Goal: Task Accomplishment & Management: Use online tool/utility

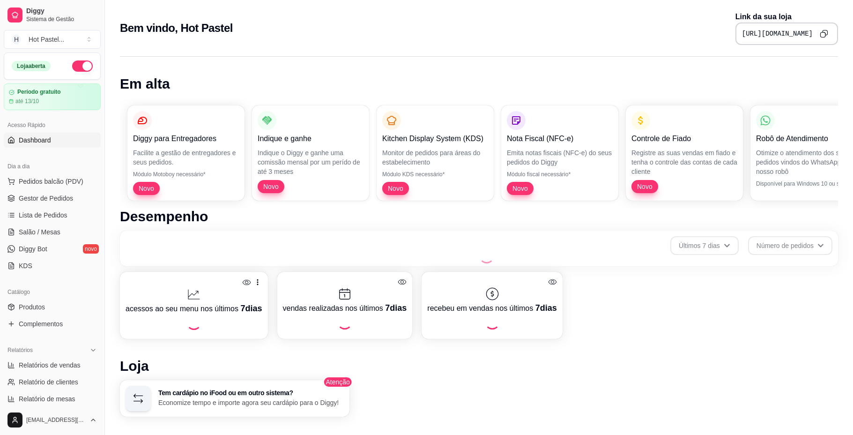
click at [68, 53] on div "Loja aberta Período gratuito até 13/10" at bounding box center [52, 81] width 104 height 58
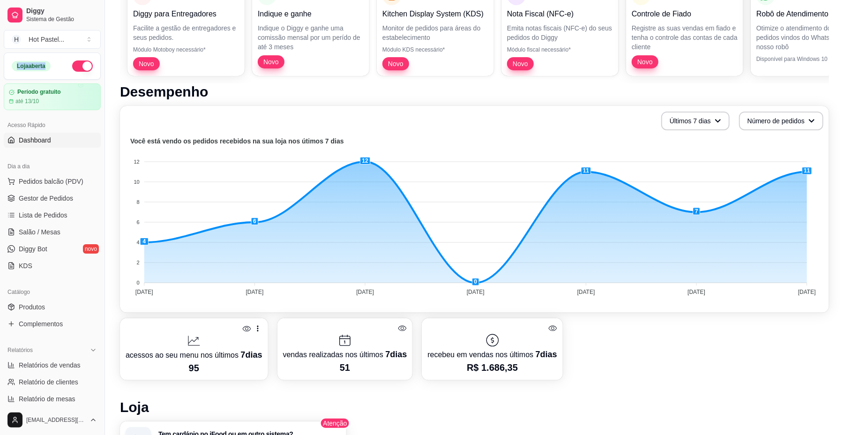
scroll to position [126, 0]
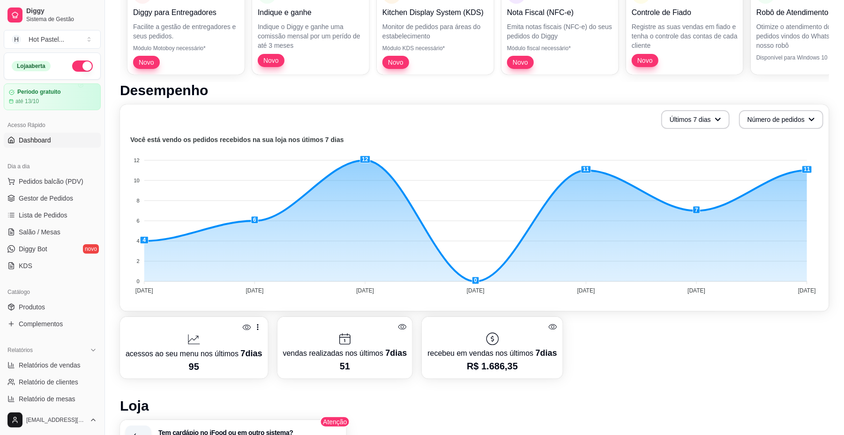
click at [385, 399] on h1 "Loja" at bounding box center [474, 405] width 709 height 17
click at [244, 325] on icon at bounding box center [246, 327] width 9 height 9
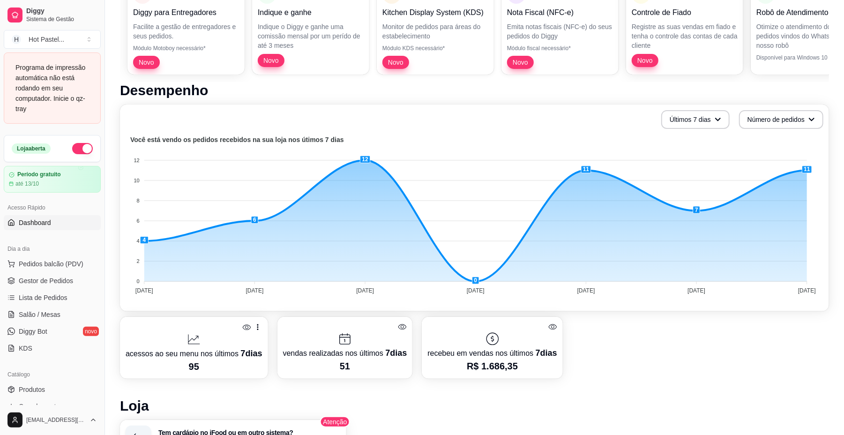
click at [219, 360] on p "95" at bounding box center [194, 366] width 137 height 13
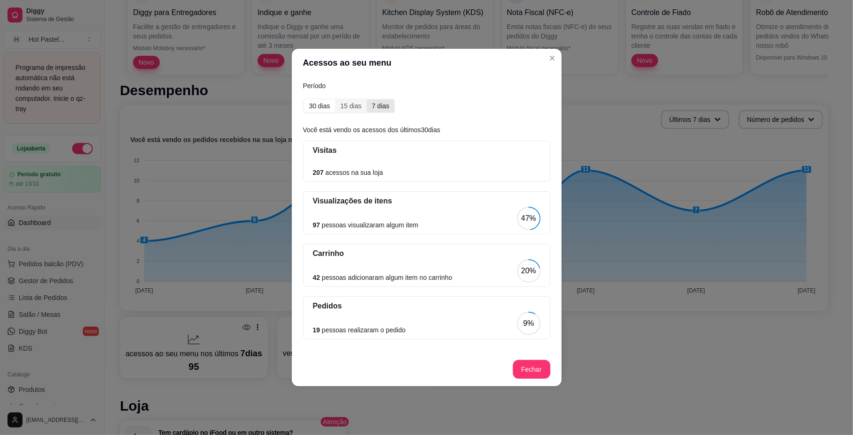
click at [381, 102] on div "7 dias" at bounding box center [381, 105] width 28 height 13
click at [367, 99] on input "7 dias" at bounding box center [367, 99] width 0 height 0
click at [410, 207] on div "48 pessoas visualizaram algum item 51%" at bounding box center [427, 218] width 228 height 23
click at [350, 201] on article "Visualizações de itens" at bounding box center [427, 200] width 228 height 11
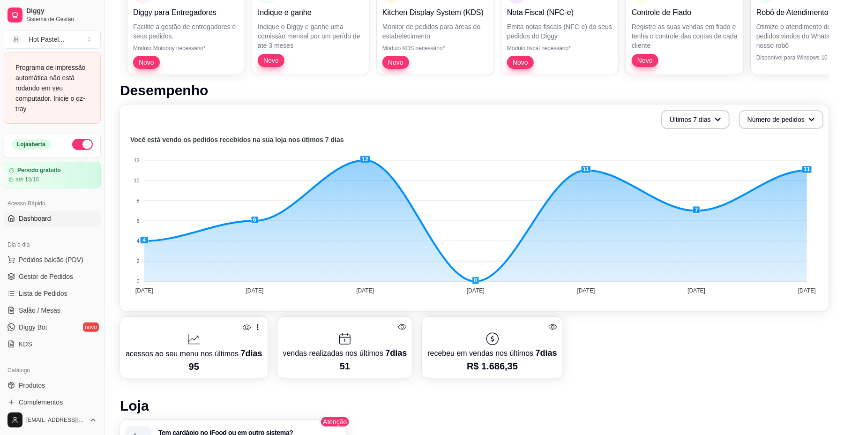
scroll to position [6, 0]
click at [39, 79] on div "Programa de impressão automática não está rodando em seu computador. Inicie o q…" at bounding box center [52, 88] width 74 height 52
click at [787, 397] on h1 "Loja" at bounding box center [474, 405] width 709 height 17
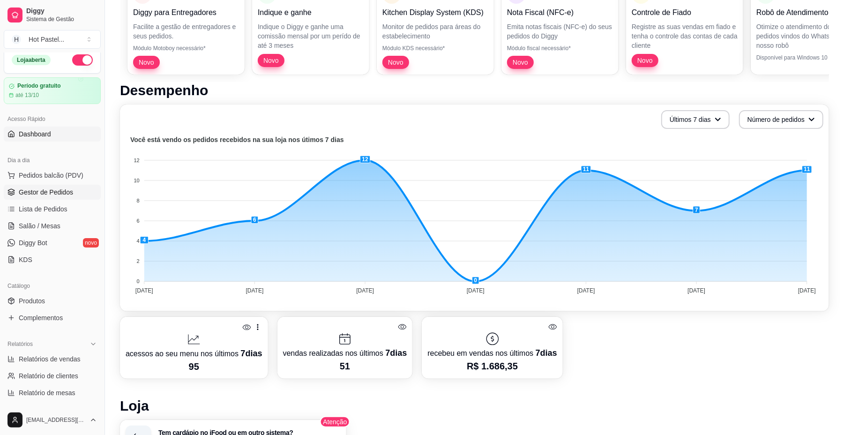
click at [59, 190] on span "Gestor de Pedidos" at bounding box center [46, 191] width 54 height 9
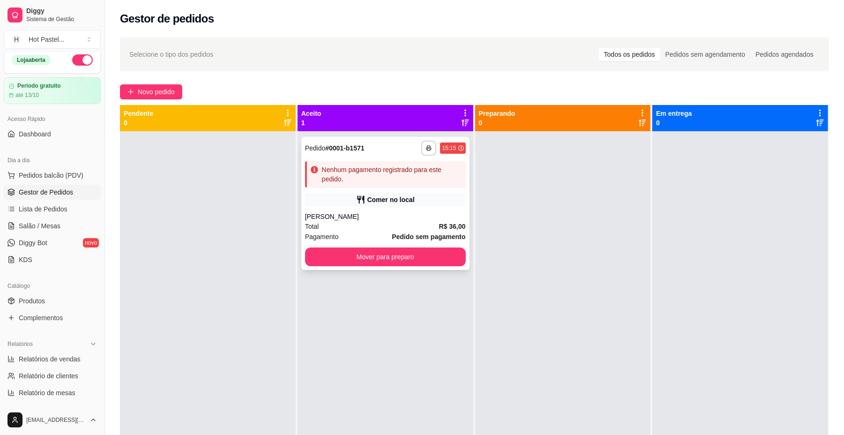
click at [395, 212] on div "[PERSON_NAME]" at bounding box center [385, 216] width 161 height 9
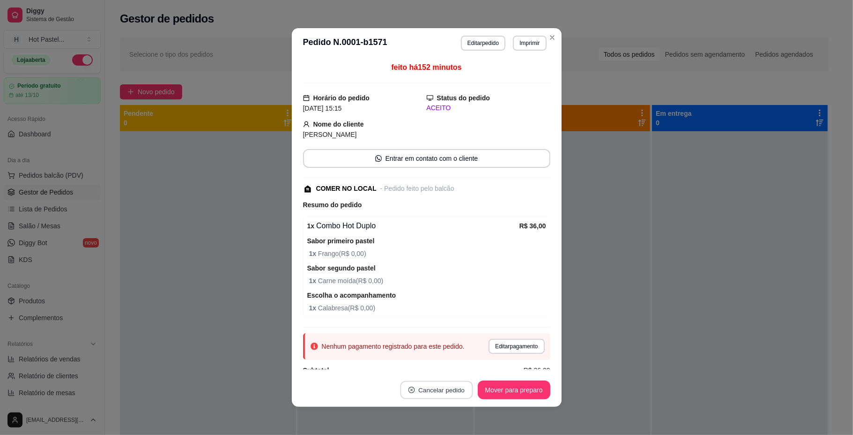
click at [437, 386] on button "Cancelar pedido" at bounding box center [436, 390] width 73 height 18
click at [459, 364] on button "Sim" at bounding box center [458, 366] width 37 height 18
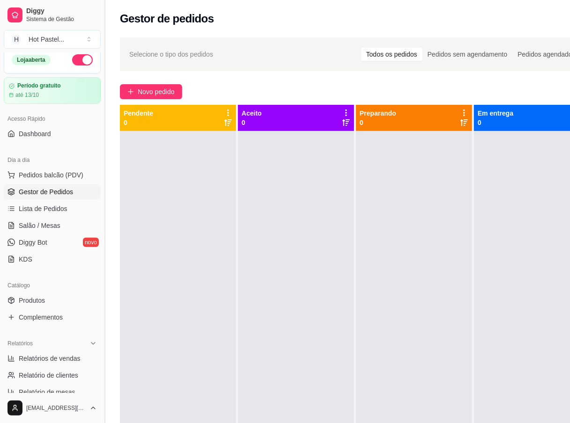
click at [107, 16] on button "Toggle Sidebar" at bounding box center [104, 211] width 7 height 423
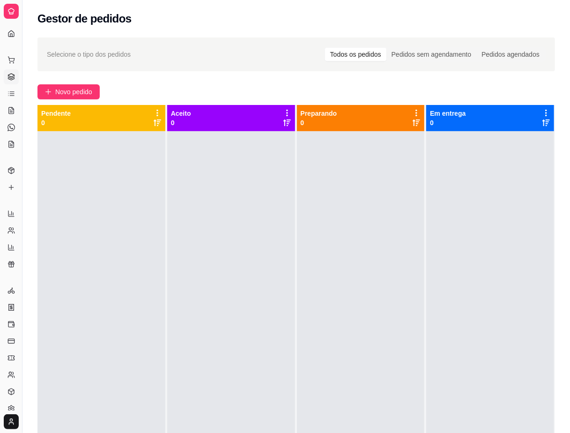
click at [197, 35] on div "Selecione o tipo dos pedidos Todos os pedidos Pedidos sem agendamento Pedidos a…" at bounding box center [296, 290] width 548 height 517
click at [285, 17] on div "Gestor de pedidos" at bounding box center [296, 18] width 518 height 15
click at [22, 334] on button "Toggle Sidebar" at bounding box center [21, 216] width 7 height 433
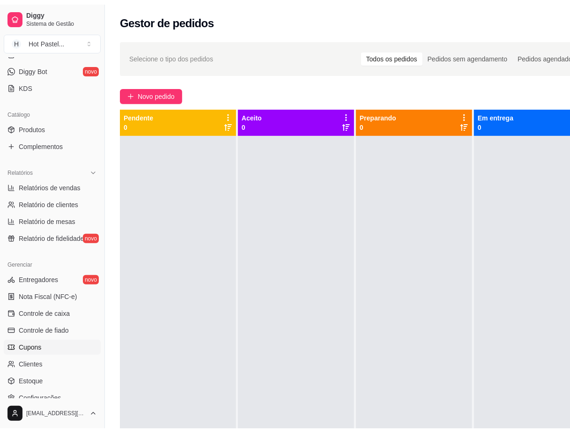
scroll to position [194, 0]
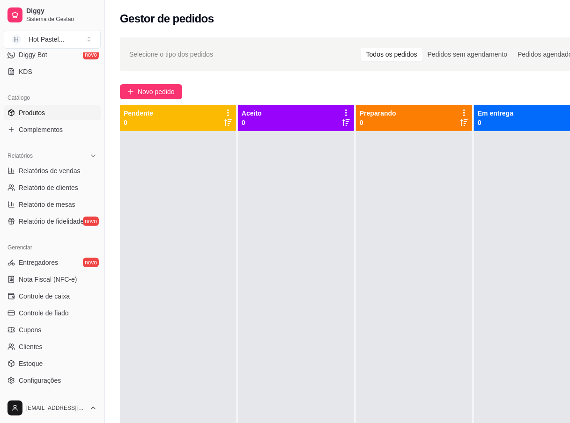
click at [56, 113] on link "Produtos" at bounding box center [52, 112] width 97 height 15
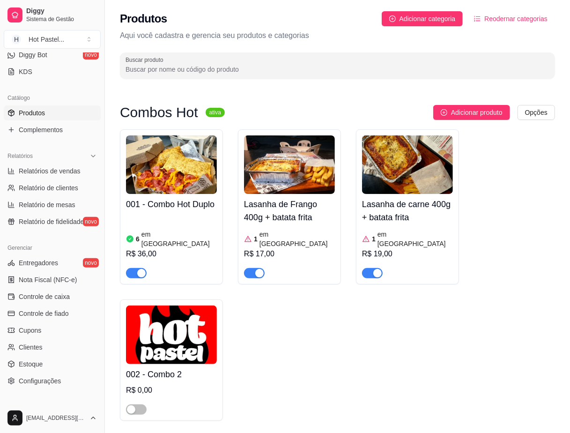
click at [56, 113] on link "Produtos" at bounding box center [52, 112] width 97 height 15
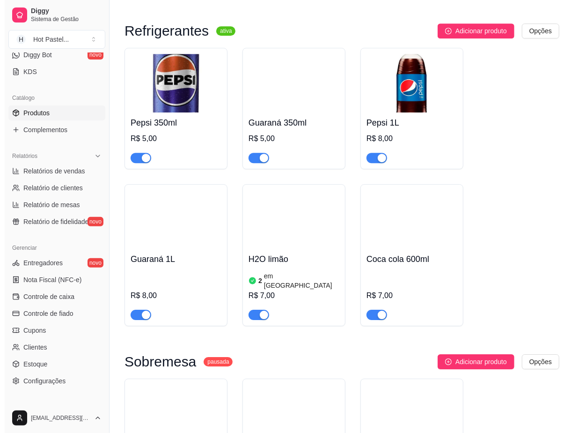
scroll to position [3165, 0]
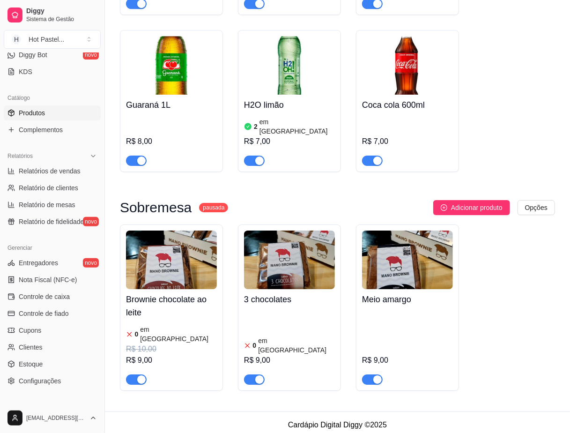
drag, startPoint x: 569, startPoint y: 51, endPoint x: 557, endPoint y: 458, distance: 406.7
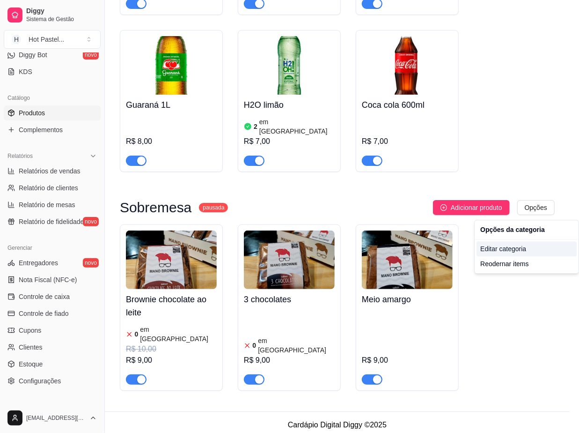
click at [525, 248] on div "Editar categoria" at bounding box center [527, 248] width 100 height 15
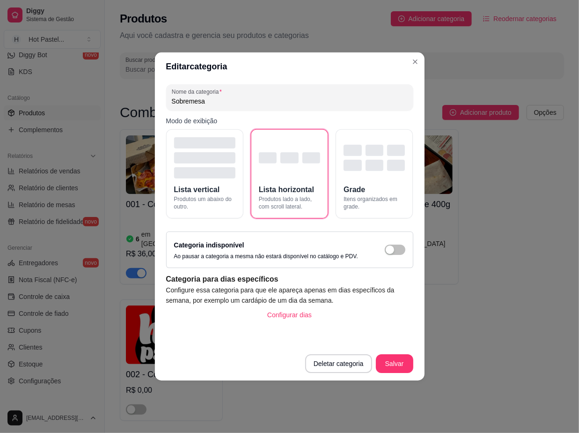
scroll to position [3159, 0]
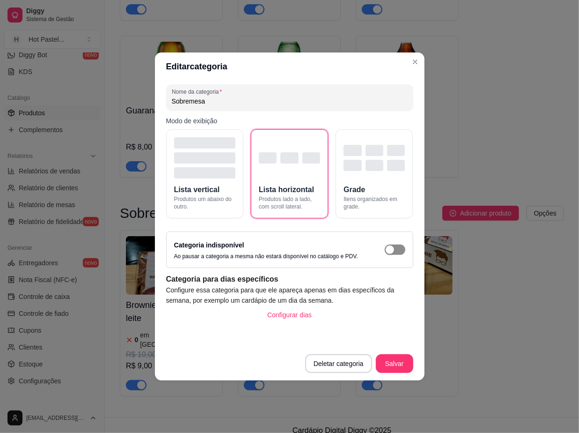
click at [397, 245] on span "button" at bounding box center [395, 250] width 21 height 10
click at [395, 364] on button "Salvar" at bounding box center [395, 364] width 37 height 18
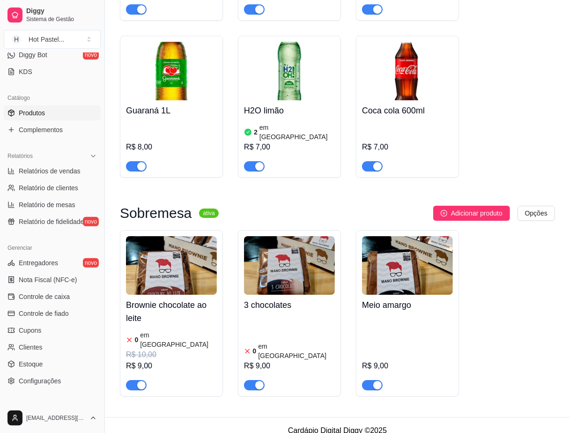
click at [187, 323] on h4 "Brownie chocolate ao leite" at bounding box center [171, 311] width 91 height 26
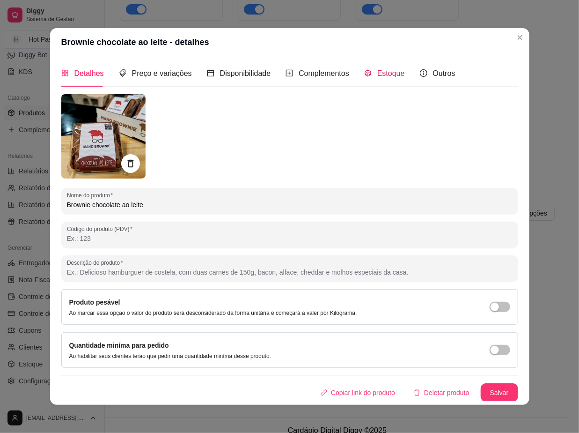
click at [379, 75] on span "Estoque" at bounding box center [392, 73] width 28 height 8
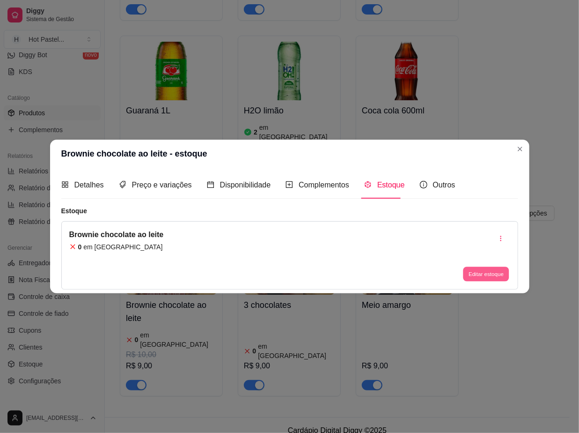
click at [495, 274] on button "Editar estoque" at bounding box center [487, 274] width 46 height 15
click at [479, 273] on button "Editar estoque" at bounding box center [486, 274] width 47 height 15
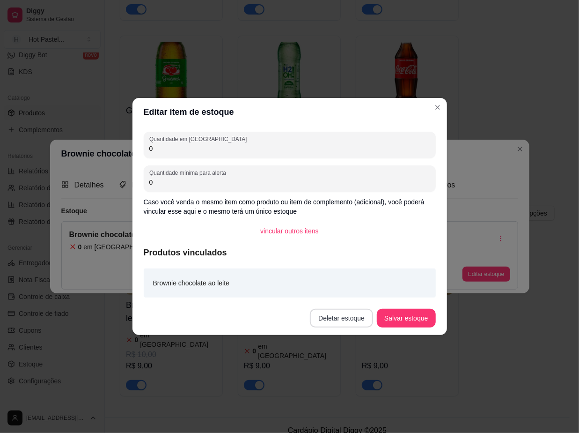
click at [348, 312] on button "Deletar estoque" at bounding box center [341, 318] width 63 height 19
click at [355, 384] on button "Confirmar" at bounding box center [350, 386] width 35 height 15
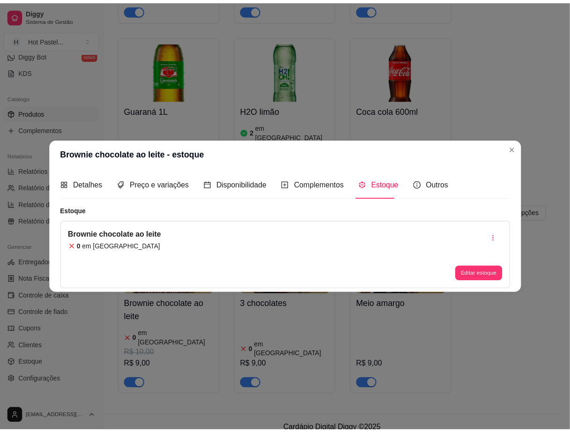
scroll to position [3154, 0]
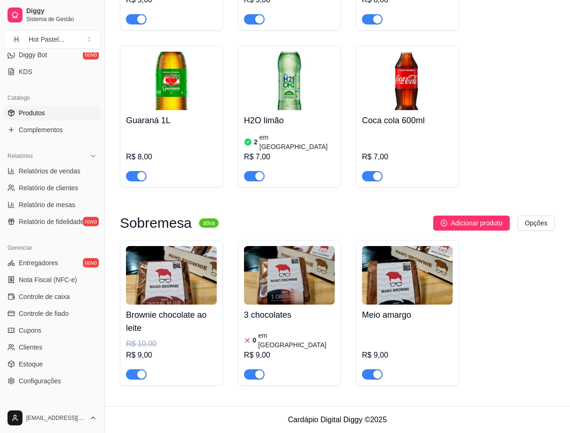
click at [305, 361] on div at bounding box center [289, 370] width 91 height 19
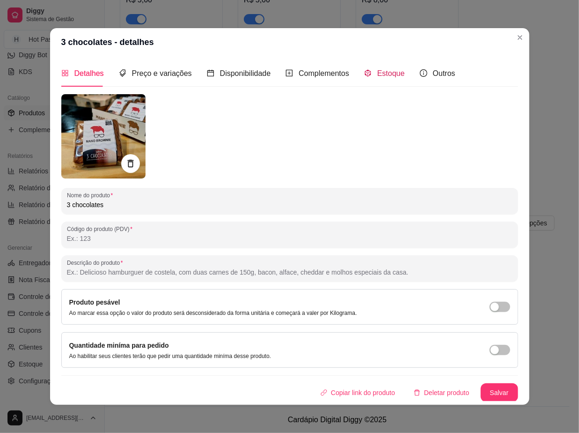
click at [388, 78] on div "Estoque" at bounding box center [384, 73] width 41 height 12
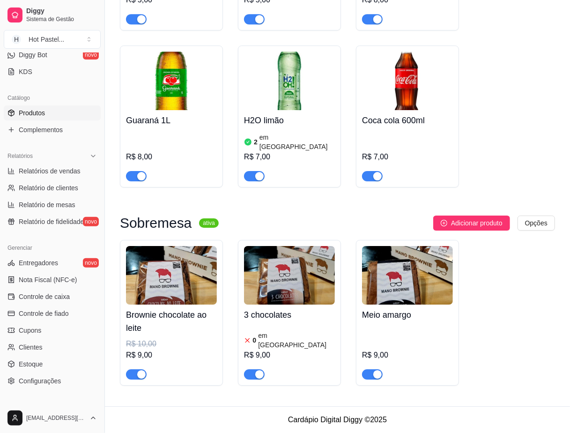
click at [298, 317] on h4 "3 chocolates" at bounding box center [289, 314] width 91 height 13
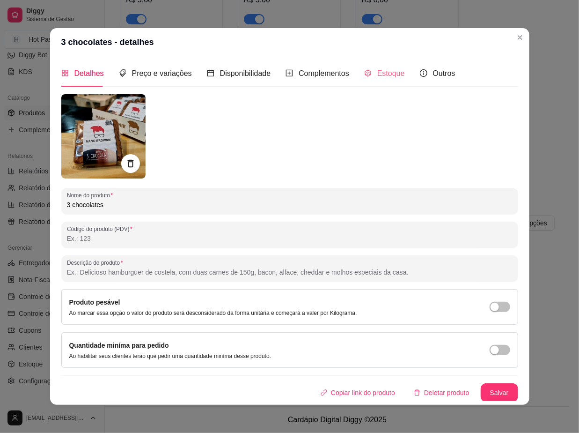
click at [379, 82] on div "Estoque" at bounding box center [384, 73] width 41 height 27
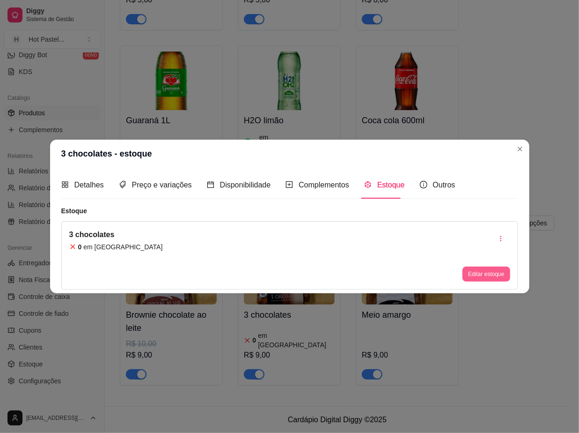
click at [482, 272] on button "Editar estoque" at bounding box center [486, 274] width 47 height 15
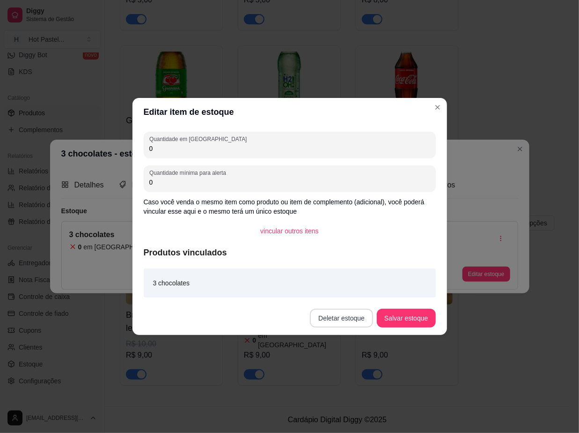
click at [350, 315] on button "Deletar estoque" at bounding box center [341, 318] width 63 height 19
click at [340, 386] on button "Confirmar" at bounding box center [349, 390] width 33 height 14
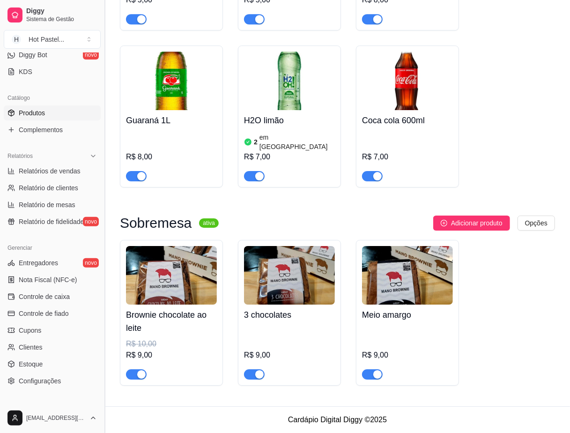
drag, startPoint x: 102, startPoint y: 319, endPoint x: 100, endPoint y: 170, distance: 149.4
click at [101, 170] on button "Toggle Sidebar" at bounding box center [104, 216] width 7 height 433
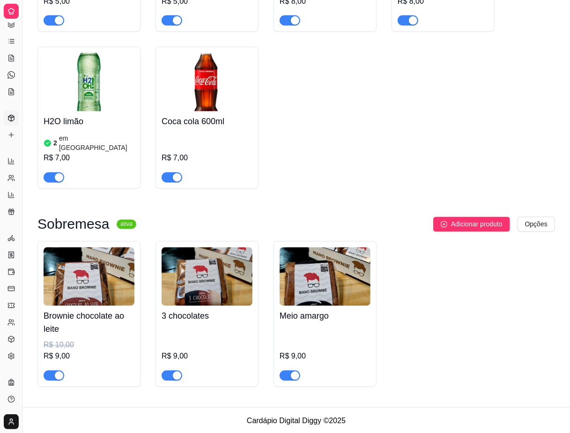
scroll to position [52, 0]
click at [22, 163] on button "Toggle Sidebar" at bounding box center [21, 216] width 7 height 433
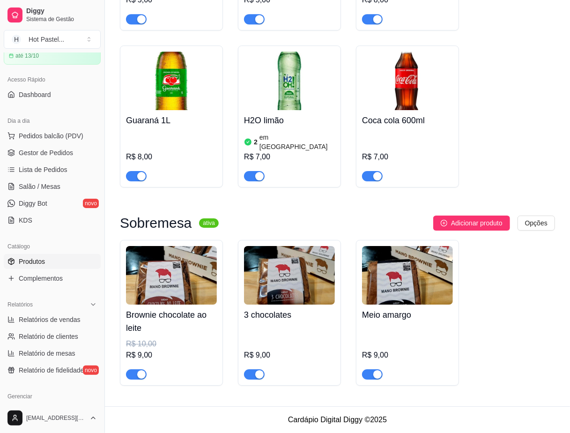
scroll to position [0, 0]
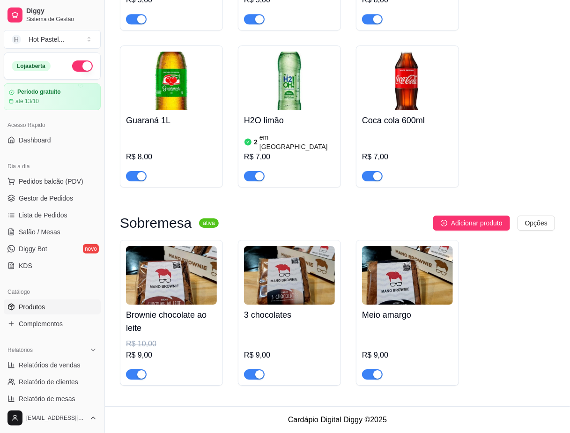
click at [35, 190] on ul "Pedidos balcão (PDV) Gestor de Pedidos Lista de Pedidos Salão / Mesas Diggy Bot…" at bounding box center [52, 223] width 97 height 99
click at [35, 195] on span "Gestor de Pedidos" at bounding box center [46, 197] width 54 height 9
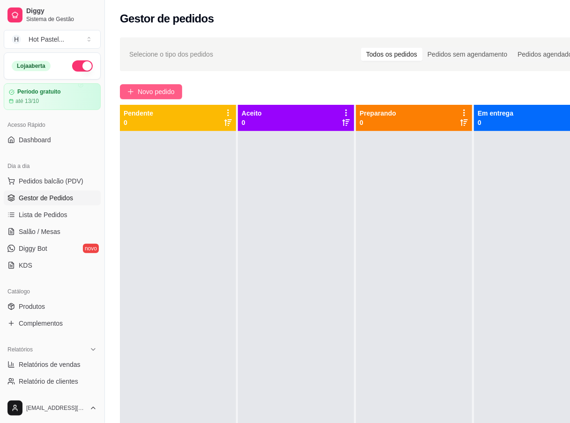
click at [130, 89] on icon "plus" at bounding box center [130, 92] width 7 height 7
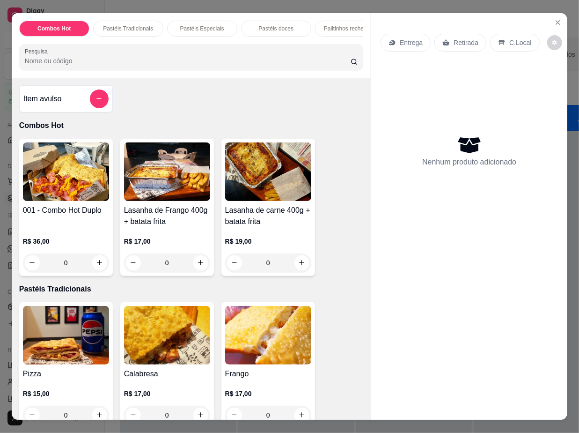
click at [142, 63] on input "Pesquisa" at bounding box center [188, 60] width 326 height 9
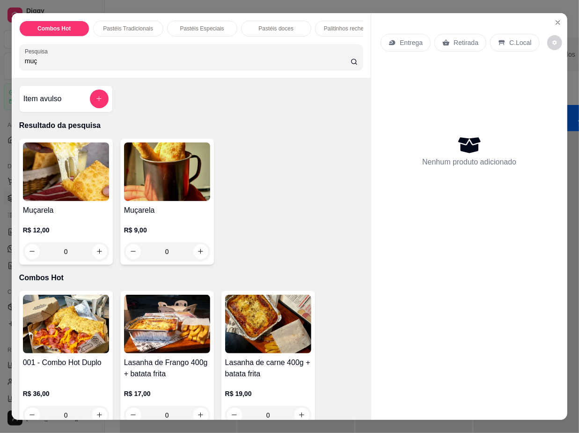
type input "muç"
click at [98, 261] on div "0" at bounding box center [66, 251] width 86 height 19
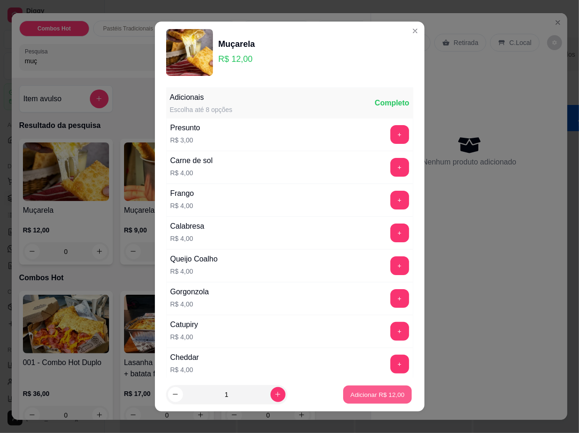
click at [355, 397] on p "Adicionar R$ 12,00" at bounding box center [378, 394] width 54 height 9
type input "1"
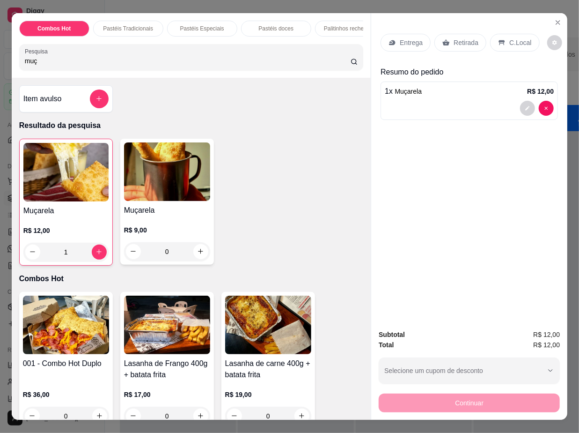
click at [518, 38] on p "C.Local" at bounding box center [521, 42] width 22 height 9
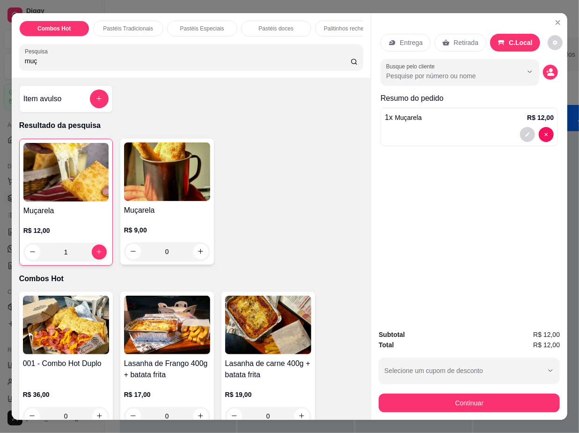
click at [405, 38] on p "Entrega" at bounding box center [411, 42] width 23 height 9
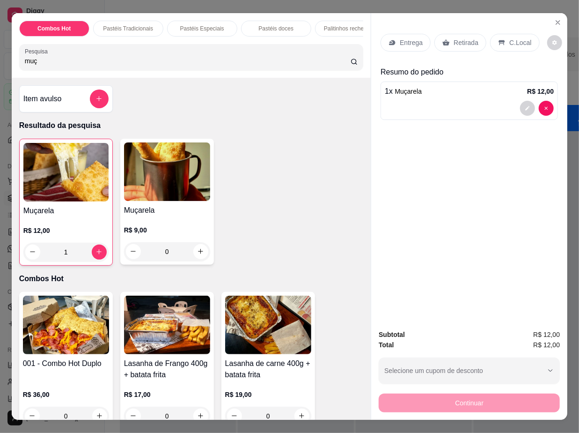
click at [467, 38] on p "Retirada" at bounding box center [466, 42] width 25 height 9
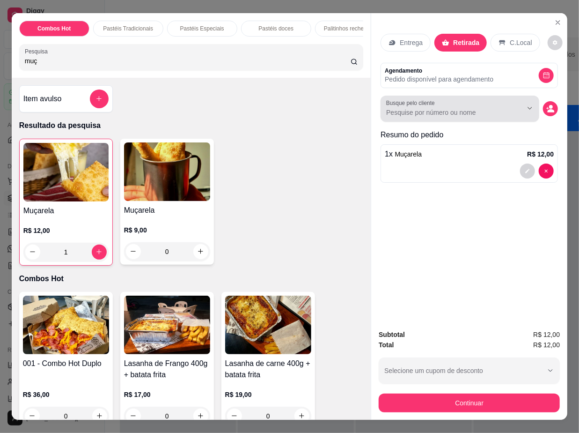
click at [448, 99] on div at bounding box center [460, 108] width 148 height 19
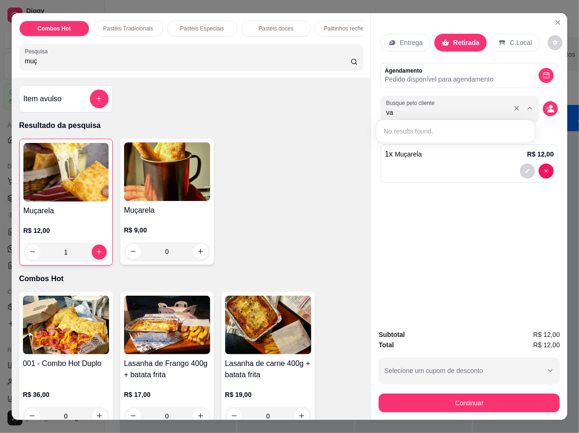
type input "v"
type input "Vania"
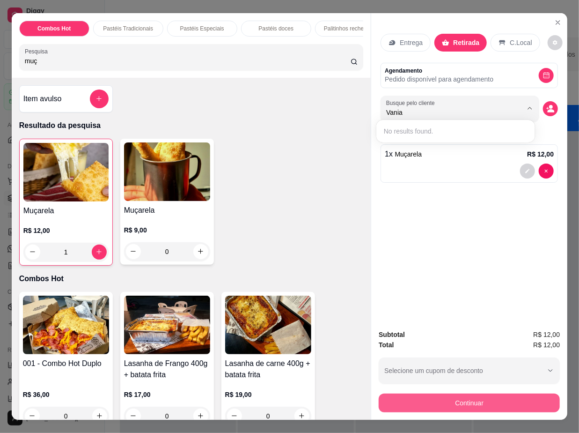
click at [504, 398] on button "Continuar" at bounding box center [469, 402] width 181 height 19
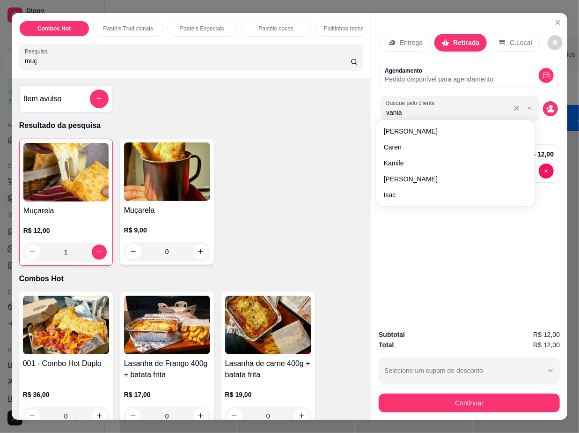
type input "vania"
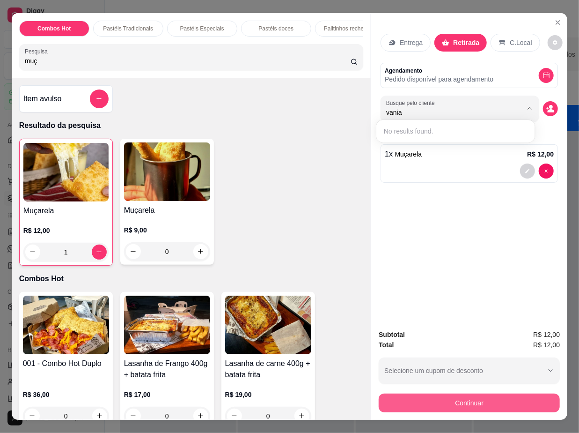
click at [461, 395] on button "Continuar" at bounding box center [469, 402] width 181 height 19
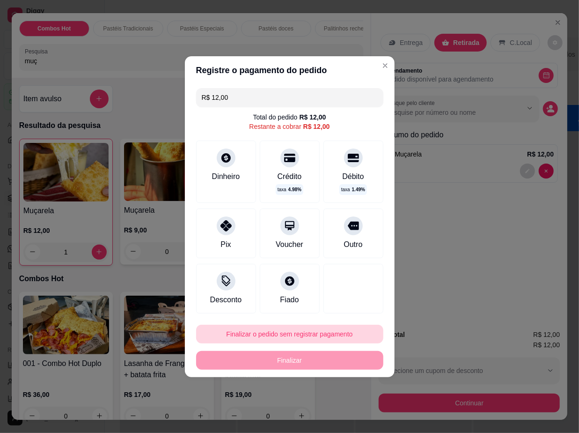
click at [297, 332] on button "Finalizar o pedido sem registrar pagamento" at bounding box center [289, 334] width 187 height 19
click at [350, 304] on button "Confirmar" at bounding box center [344, 308] width 33 height 14
type input "0"
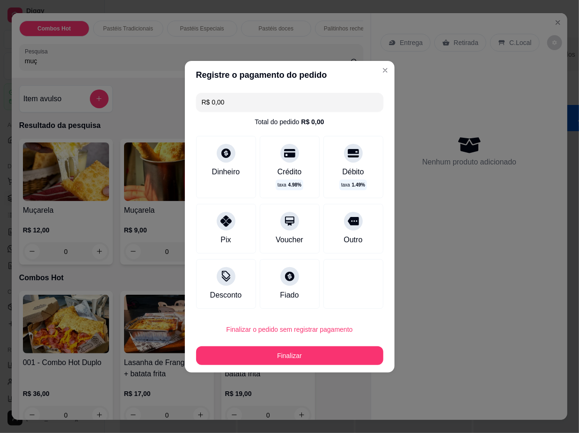
type input "R$ 0,00"
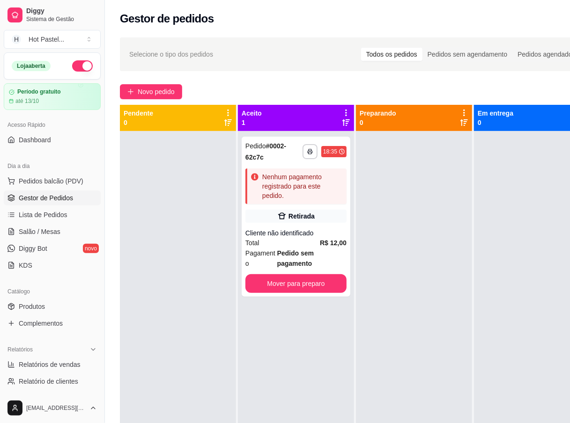
click at [248, 341] on div "**********" at bounding box center [296, 342] width 116 height 423
click at [149, 90] on span "Novo pedido" at bounding box center [156, 92] width 37 height 10
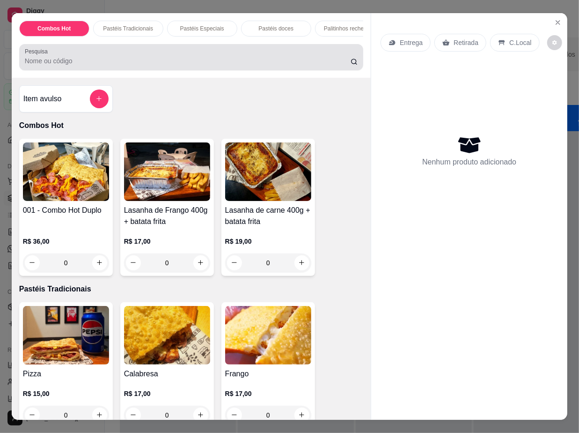
click at [180, 70] on div "Pesquisa" at bounding box center [191, 57] width 345 height 26
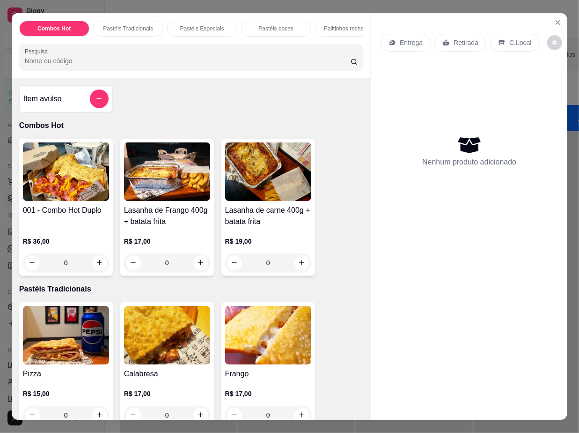
type input "3"
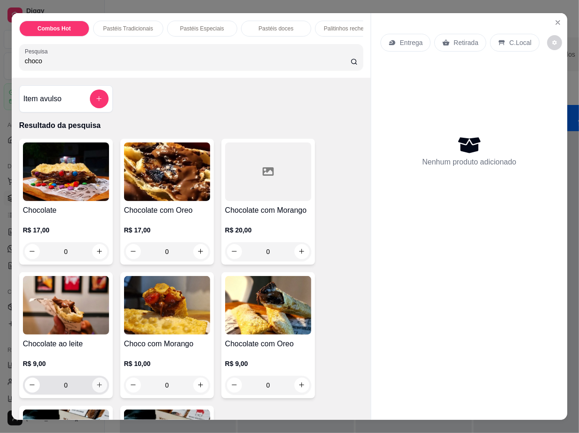
type input "choco"
click at [96, 388] on icon "increase-product-quantity" at bounding box center [99, 384] width 7 height 7
type input "1"
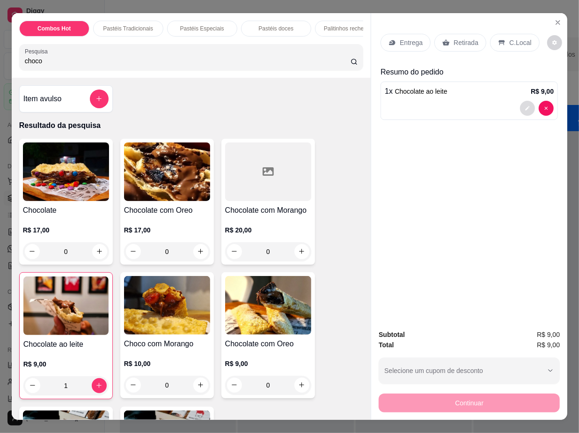
click at [524, 107] on button "decrease-product-quantity" at bounding box center [527, 108] width 15 height 15
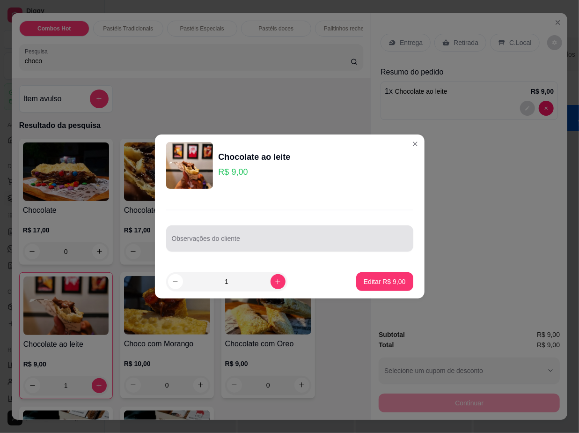
click at [289, 250] on div "Observações do cliente" at bounding box center [289, 238] width 247 height 26
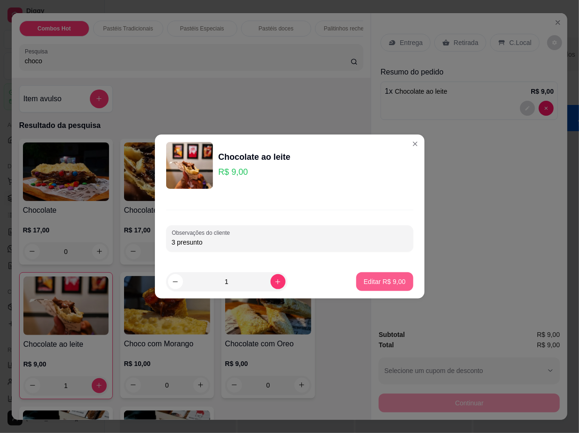
type input "3 presunto"
click at [389, 281] on p "Editar R$ 9,00" at bounding box center [384, 281] width 41 height 9
type input "0"
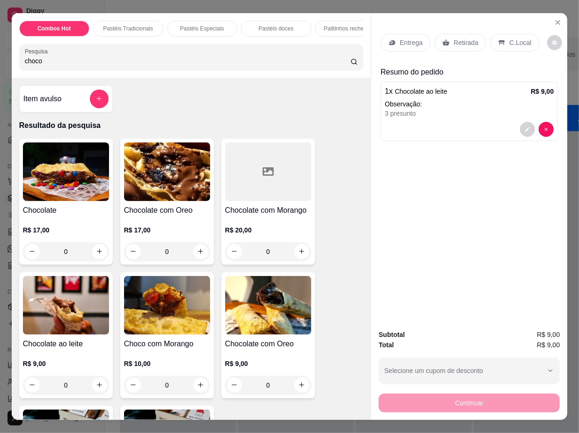
click at [516, 38] on p "C.Local" at bounding box center [521, 42] width 22 height 9
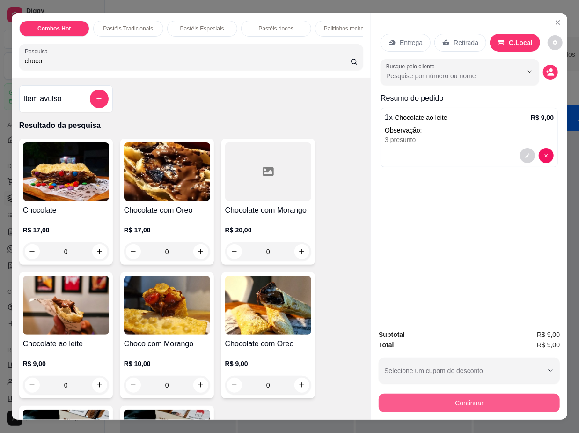
click at [506, 398] on button "Continuar" at bounding box center [469, 402] width 181 height 19
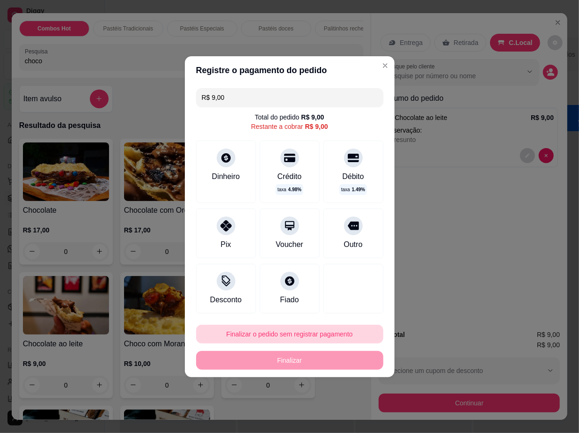
click at [304, 341] on button "Finalizar o pedido sem registrar pagamento" at bounding box center [289, 334] width 187 height 19
click at [343, 304] on button "Confirmar" at bounding box center [344, 308] width 33 height 14
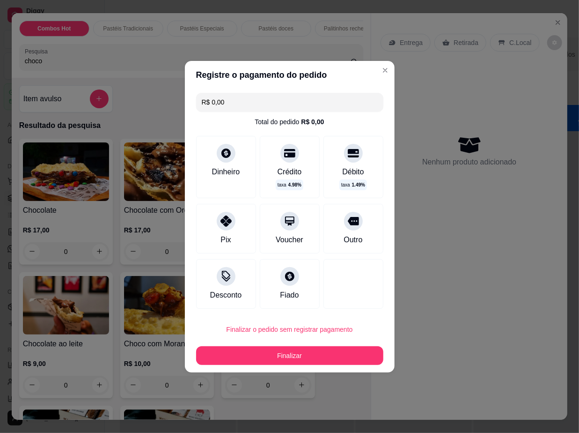
type input "R$ 0,00"
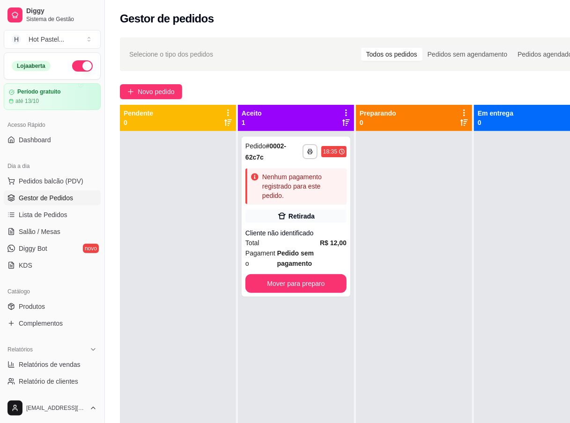
click at [433, 257] on div at bounding box center [414, 342] width 116 height 423
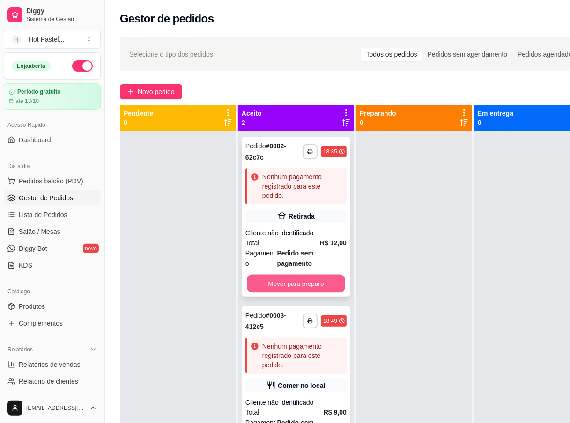
click at [331, 277] on button "Mover para preparo" at bounding box center [296, 284] width 98 height 18
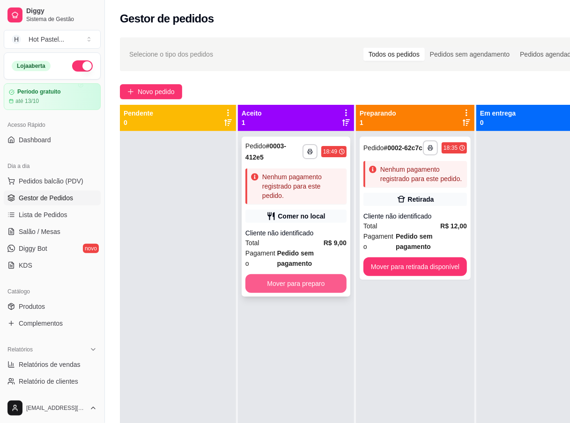
click at [319, 290] on button "Mover para preparo" at bounding box center [295, 283] width 101 height 19
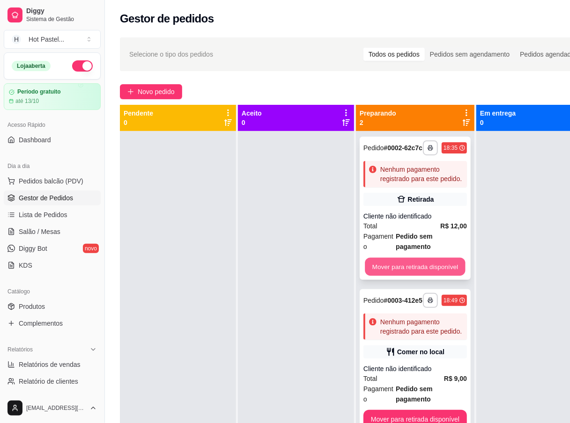
click at [453, 260] on button "Mover para retirada disponível" at bounding box center [415, 267] width 100 height 18
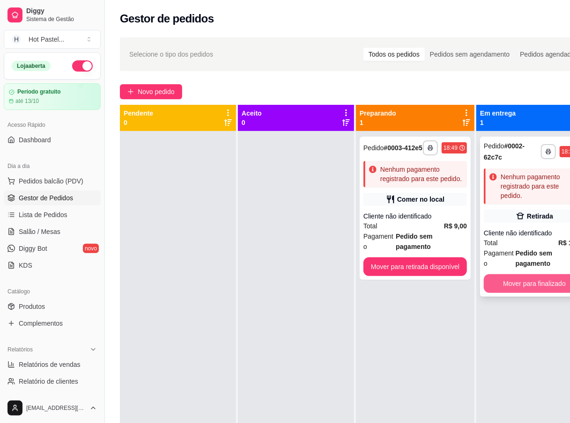
click at [543, 287] on button "Mover para finalizado" at bounding box center [534, 283] width 101 height 19
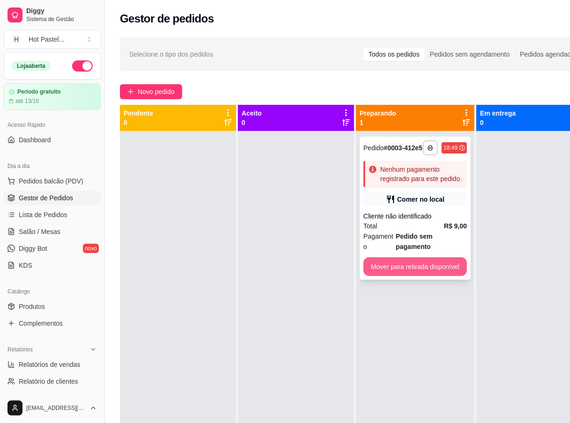
click at [446, 260] on button "Mover para retirada disponível" at bounding box center [415, 267] width 104 height 19
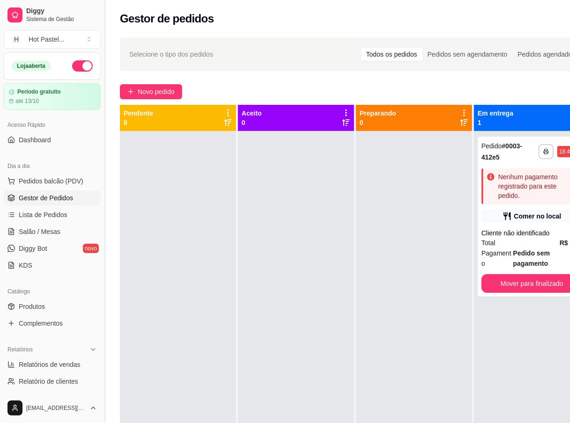
click at [102, 14] on button "Toggle Sidebar" at bounding box center [104, 211] width 7 height 423
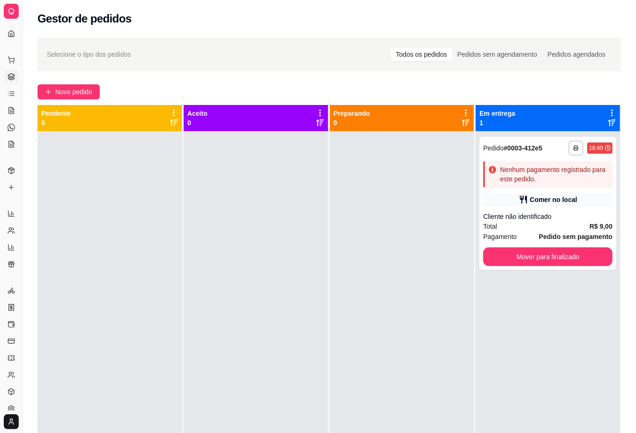
click at [270, 76] on div "**********" at bounding box center [328, 290] width 613 height 517
click at [576, 229] on div "Total R$ 9,00" at bounding box center [547, 226] width 129 height 10
click at [275, 279] on div at bounding box center [256, 347] width 144 height 433
click at [81, 88] on span "Novo pedido" at bounding box center [73, 92] width 37 height 10
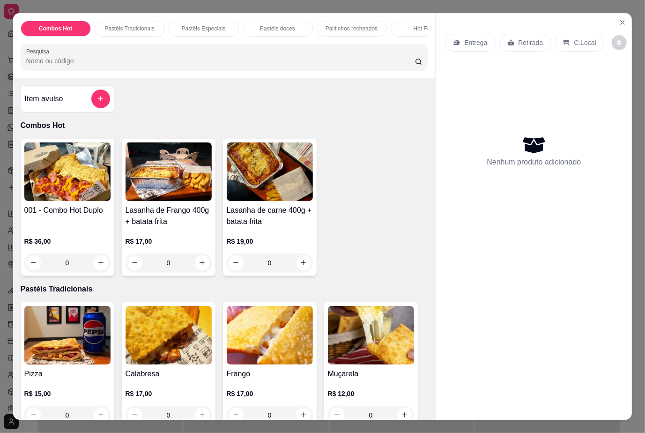
click at [97, 66] on input "Pesquisa" at bounding box center [220, 60] width 389 height 9
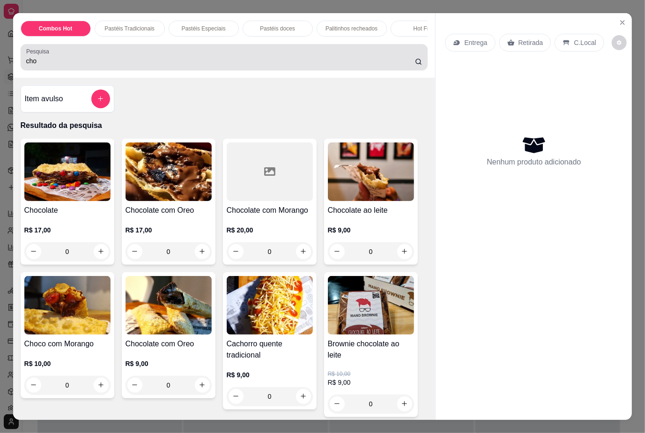
click at [245, 58] on div "cho" at bounding box center [224, 57] width 396 height 19
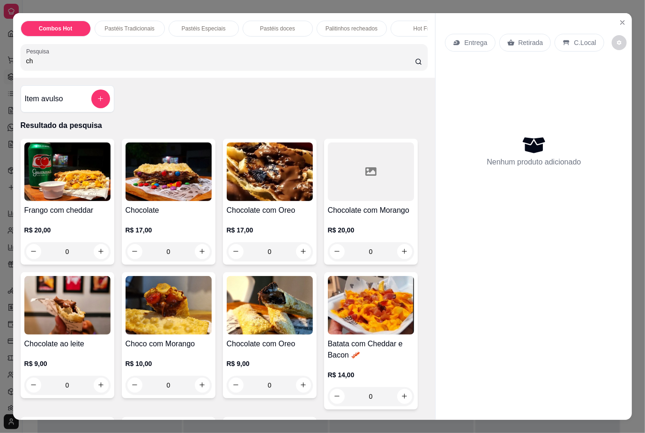
type input "c"
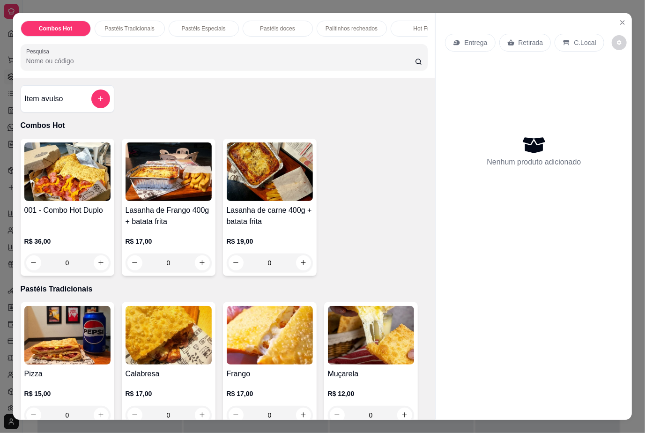
click at [107, 62] on input "Pesquisa" at bounding box center [220, 60] width 389 height 9
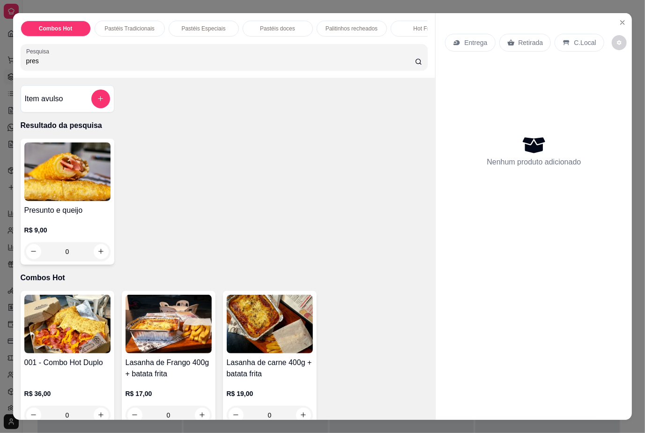
type input "pres"
click at [487, 156] on p "Nenhum produto adicionado" at bounding box center [534, 161] width 94 height 11
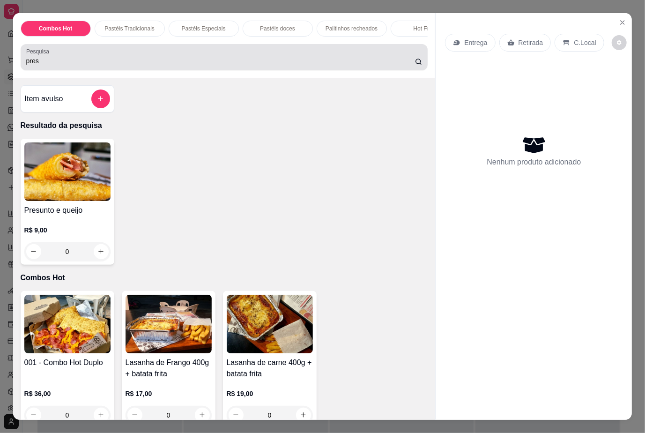
click at [322, 55] on div "pres" at bounding box center [224, 57] width 396 height 19
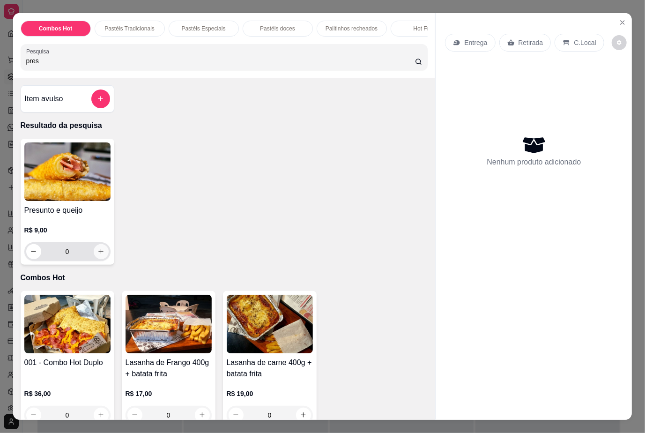
click at [97, 255] on icon "increase-product-quantity" at bounding box center [100, 251] width 7 height 7
type input "1"
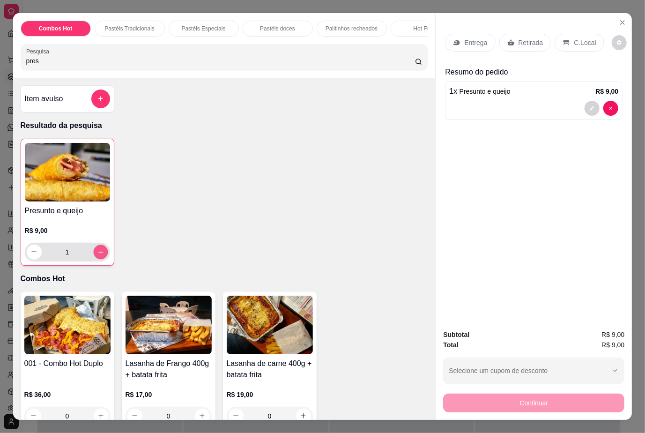
click at [97, 255] on icon "increase-product-quantity" at bounding box center [100, 251] width 7 height 7
type input "2"
drag, startPoint x: 133, startPoint y: 62, endPoint x: -30, endPoint y: 90, distance: 165.4
click at [0, 90] on html "**********" at bounding box center [322, 216] width 645 height 433
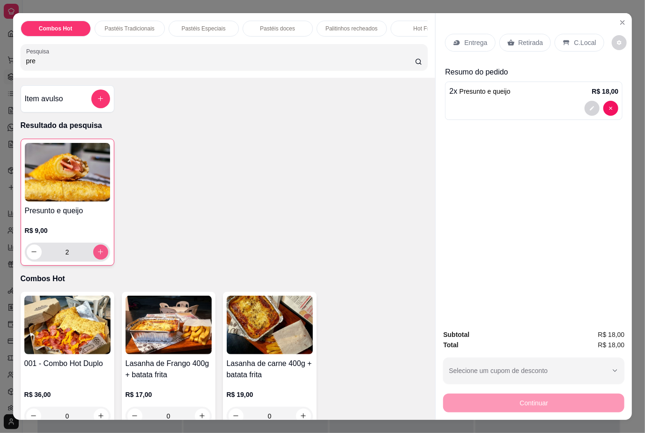
type input "pre"
click at [98, 255] on icon "increase-product-quantity" at bounding box center [100, 251] width 7 height 7
type input "3"
click at [27, 261] on div "3" at bounding box center [68, 252] width 82 height 19
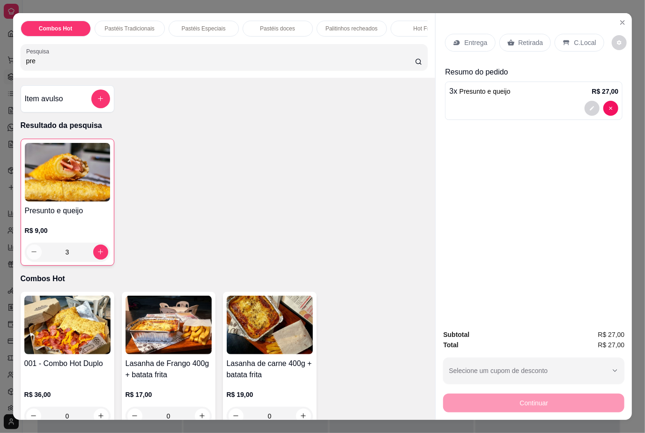
click at [31, 252] on icon "decrease-product-quantity" at bounding box center [33, 252] width 5 height 0
type input "2"
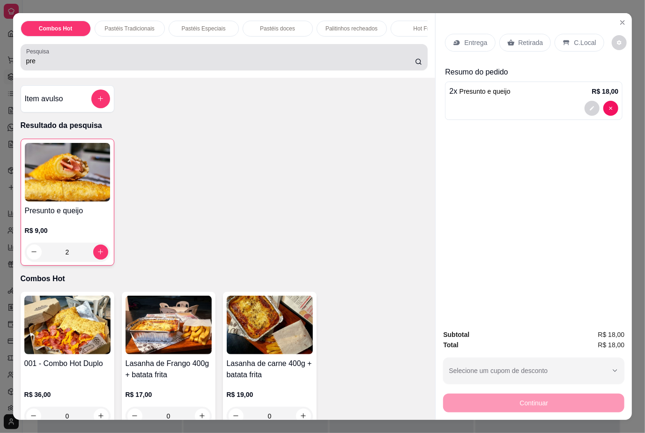
drag, startPoint x: 169, startPoint y: 52, endPoint x: -47, endPoint y: 62, distance: 216.2
click at [0, 62] on html "**********" at bounding box center [322, 216] width 645 height 433
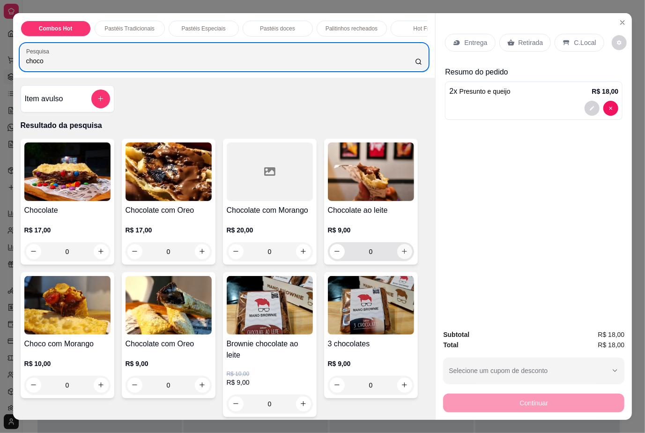
type input "choco"
click at [403, 256] on button "increase-product-quantity" at bounding box center [404, 251] width 15 height 15
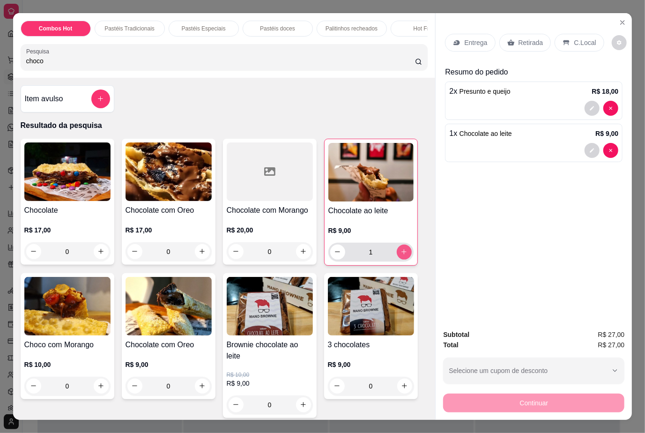
type input "1"
click at [403, 256] on button "increase-product-quantity" at bounding box center [404, 252] width 15 height 15
type input "2"
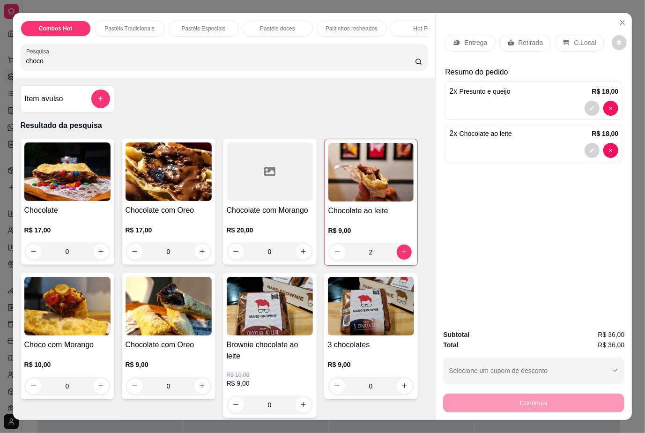
click at [528, 34] on div "Retirada" at bounding box center [525, 43] width 52 height 18
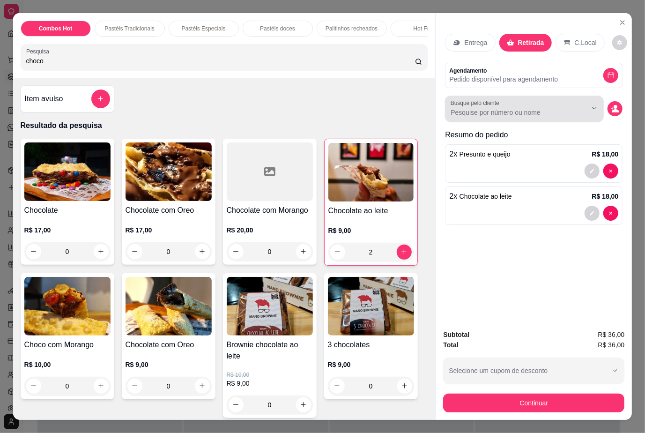
click at [504, 110] on input "Busque pelo cliente" at bounding box center [511, 112] width 121 height 9
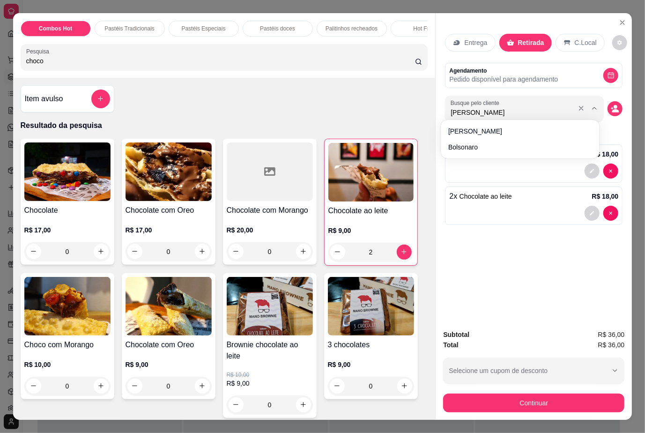
type input "[PERSON_NAME]"
click at [612, 109] on icon "decrease-product-quantity" at bounding box center [615, 110] width 7 height 3
click at [611, 104] on icon "decrease-product-quantity" at bounding box center [615, 108] width 8 height 8
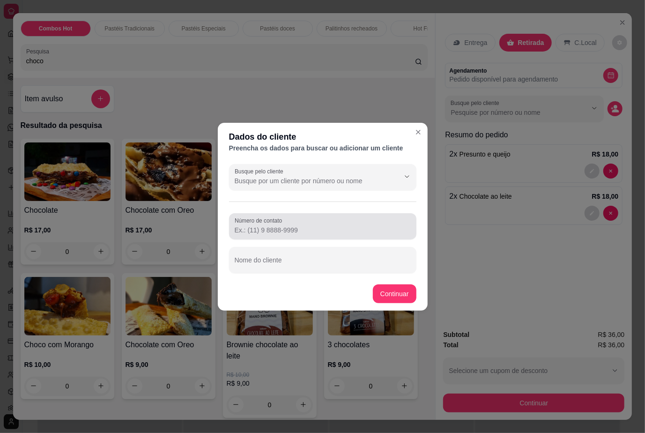
click at [336, 218] on div at bounding box center [323, 226] width 176 height 19
paste input "[PHONE_NUMBER]"
type input "[PHONE_NUMBER]"
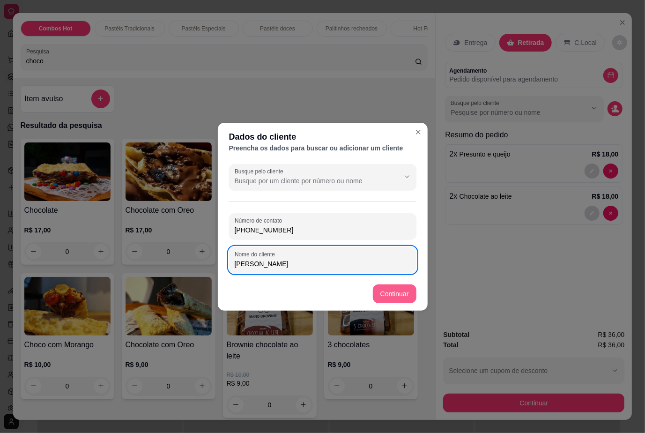
type input "[PERSON_NAME]"
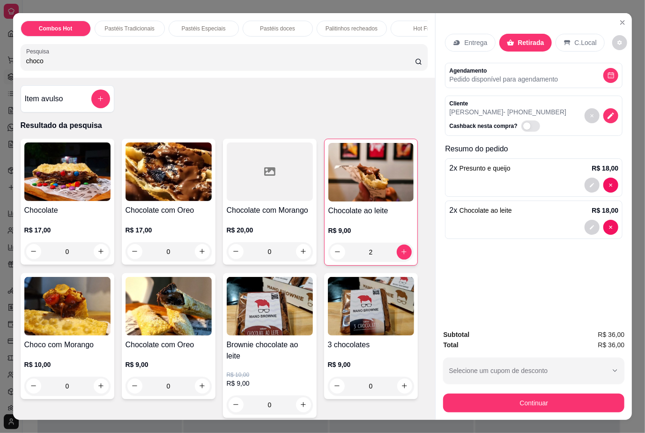
drag, startPoint x: 559, startPoint y: 297, endPoint x: 559, endPoint y: 304, distance: 7.5
click at [559, 297] on div "Entrega Retirada C.Local Agendamento Pedido disponível para agendamento Cliente…" at bounding box center [534, 167] width 196 height 309
click at [559, 400] on button "Continuar" at bounding box center [533, 402] width 181 height 19
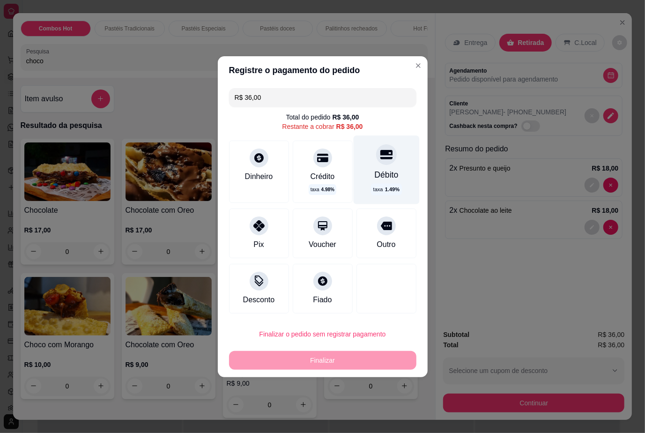
click at [378, 170] on div "Débito" at bounding box center [386, 175] width 24 height 12
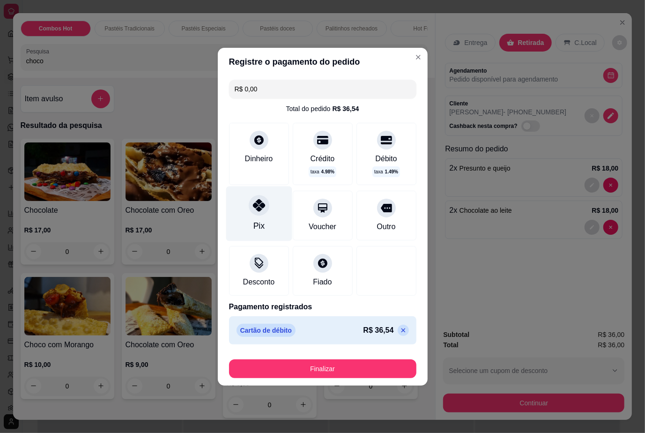
click at [259, 222] on div "Pix" at bounding box center [258, 226] width 11 height 12
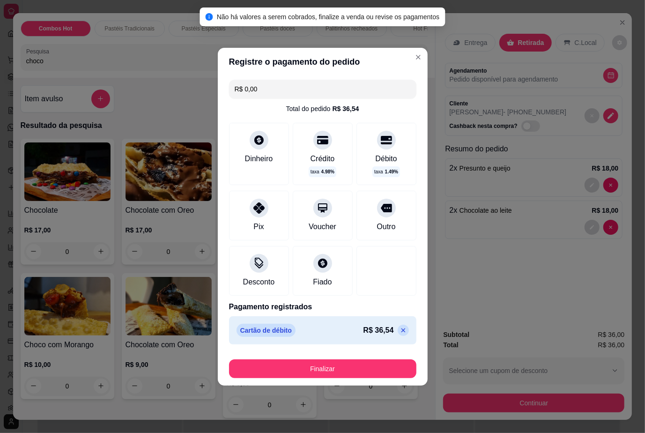
click at [400, 330] on icon at bounding box center [403, 329] width 7 height 7
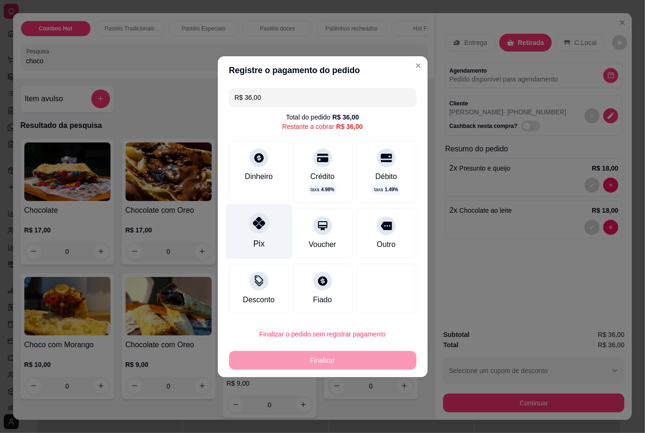
click at [252, 227] on icon at bounding box center [258, 223] width 12 height 12
type input "R$ 0,00"
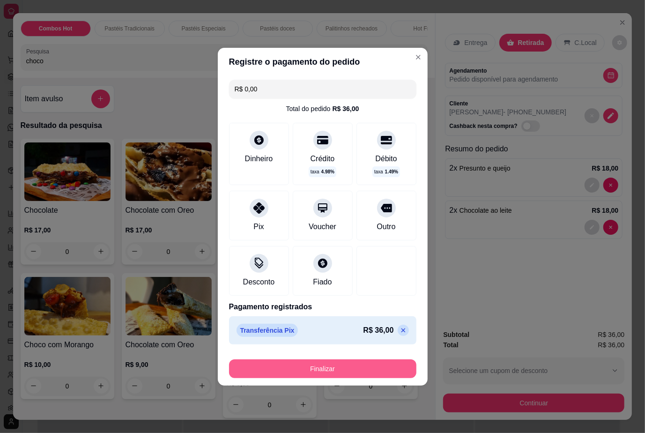
click at [296, 361] on button "Finalizar" at bounding box center [322, 368] width 187 height 19
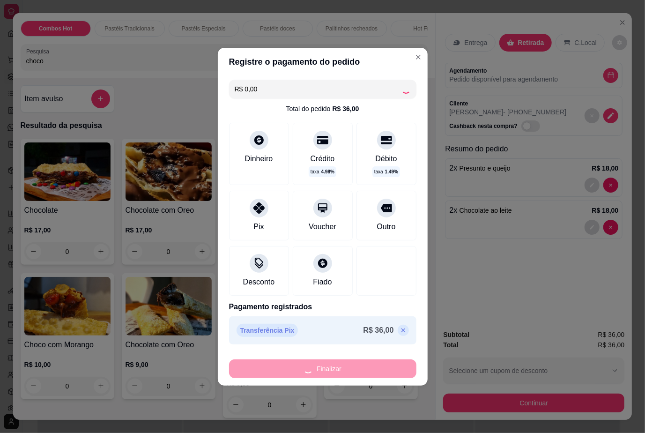
type input "0"
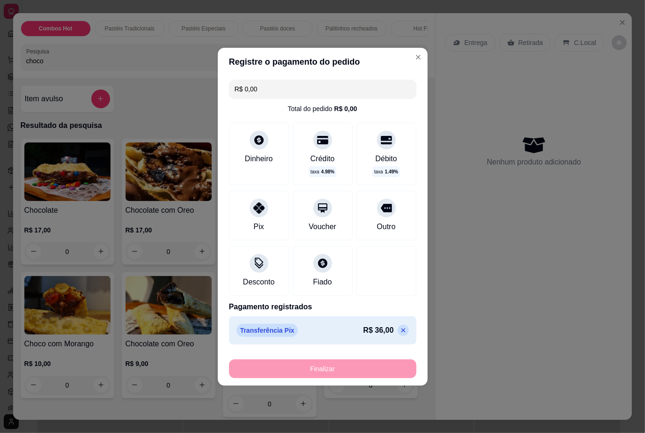
type input "-R$ 36,00"
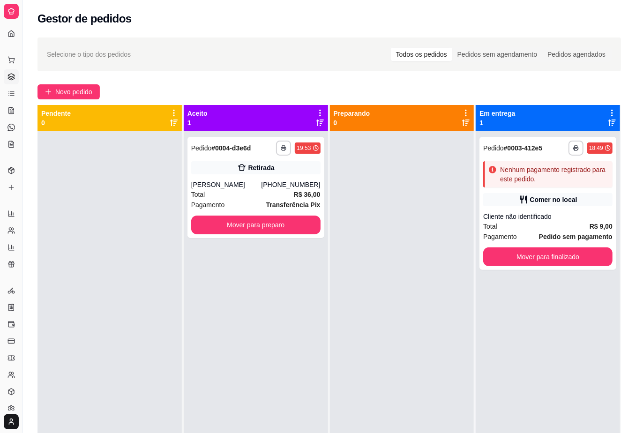
click at [512, 304] on div "**********" at bounding box center [547, 347] width 144 height 433
click at [287, 226] on button "Mover para preparo" at bounding box center [255, 225] width 125 height 18
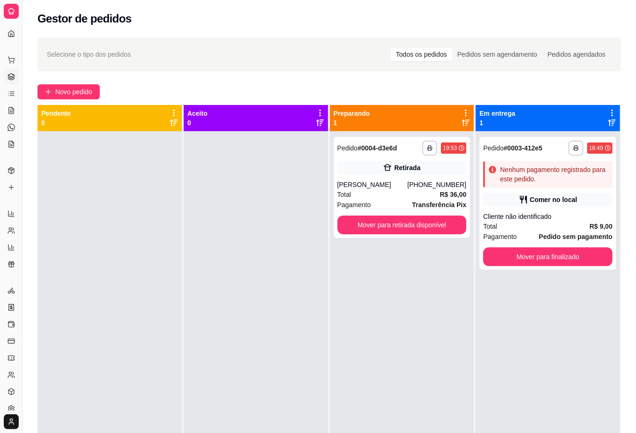
click at [313, 19] on div "Gestor de pedidos" at bounding box center [328, 18] width 583 height 15
click at [64, 92] on span "Novo pedido" at bounding box center [73, 92] width 37 height 10
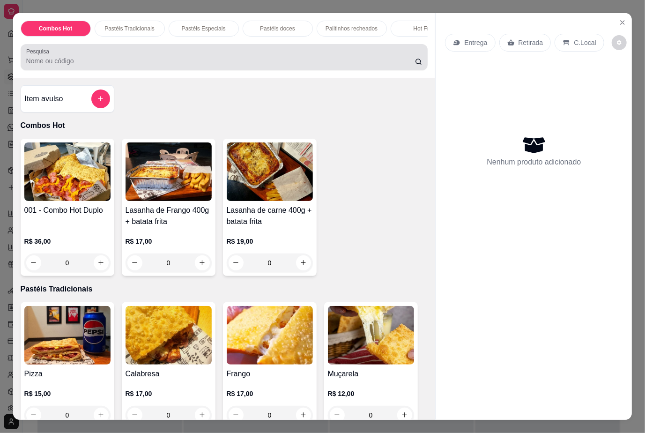
click at [166, 61] on input "Pesquisa" at bounding box center [220, 60] width 389 height 9
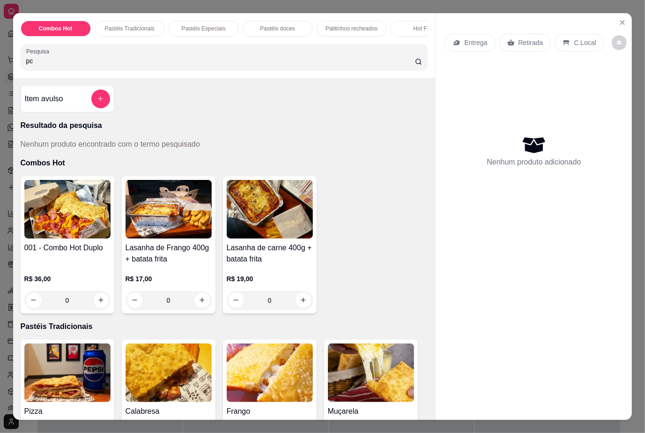
type input "p"
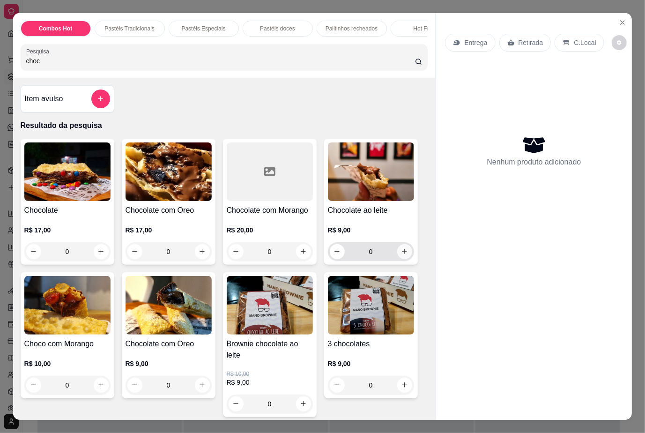
type input "choc"
click at [397, 252] on button "increase-product-quantity" at bounding box center [404, 251] width 15 height 15
type input "1"
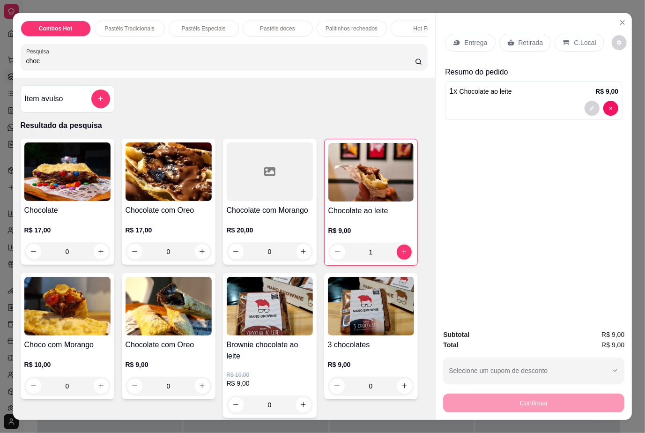
click at [585, 101] on div at bounding box center [602, 108] width 34 height 15
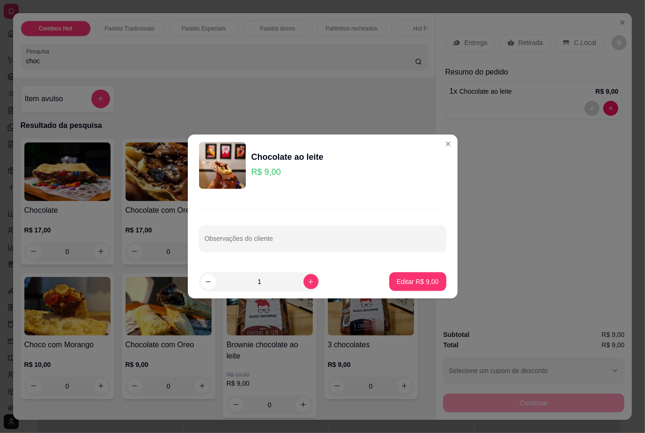
click at [326, 257] on div "Observações do cliente" at bounding box center [323, 230] width 270 height 68
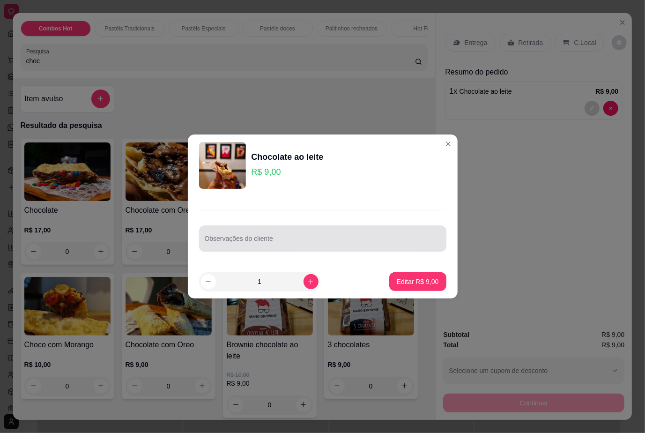
click at [317, 235] on div at bounding box center [323, 238] width 236 height 19
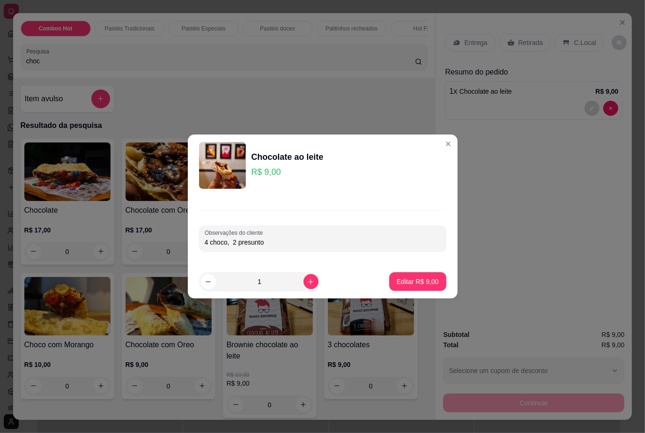
type input "4 choco, 2 presunto"
click at [398, 275] on button "Editar R$ 9,00" at bounding box center [417, 281] width 57 height 19
type input "0"
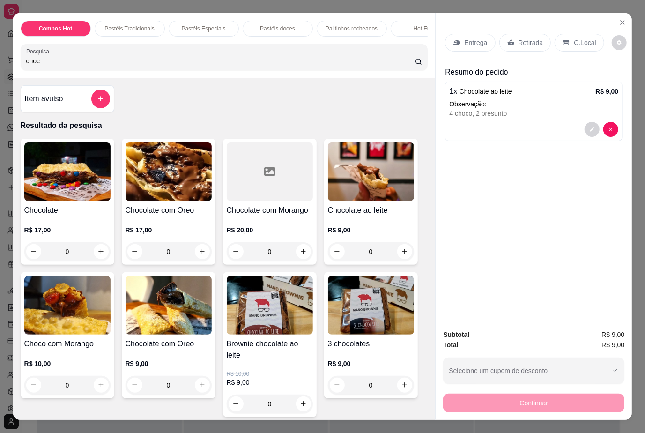
click at [585, 38] on p "C.Local" at bounding box center [585, 42] width 22 height 9
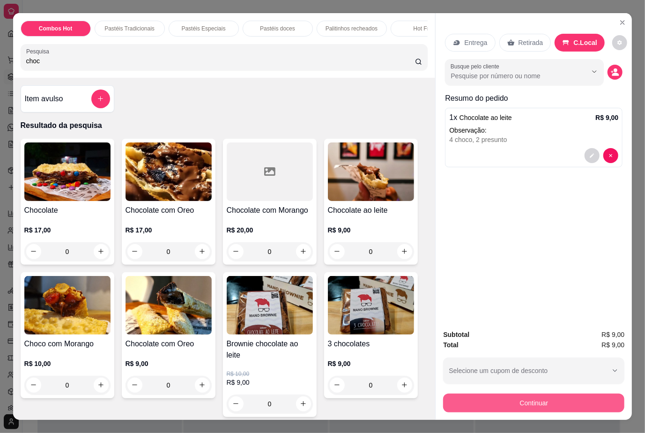
click at [570, 393] on button "Continuar" at bounding box center [533, 402] width 181 height 19
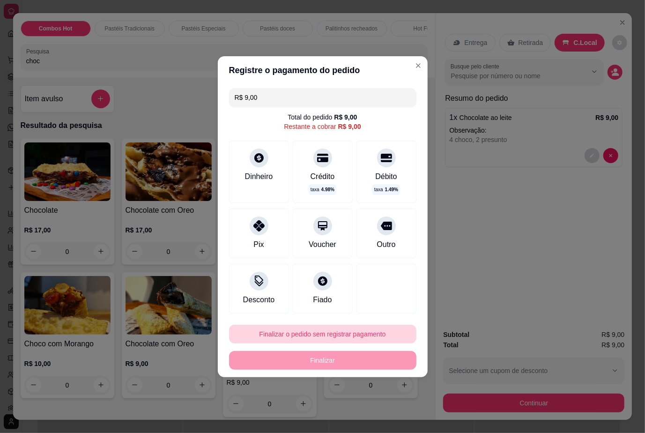
click at [342, 326] on button "Finalizar o pedido sem registrar pagamento" at bounding box center [322, 334] width 187 height 19
click at [384, 308] on button "Confirmar" at bounding box center [378, 307] width 35 height 15
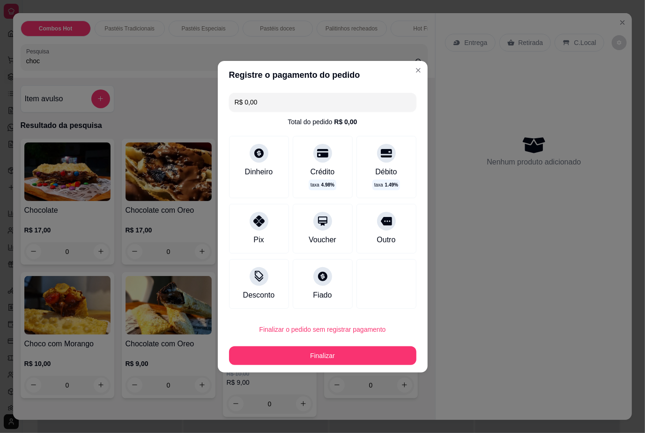
type input "R$ 0,00"
